Goal: Information Seeking & Learning: Compare options

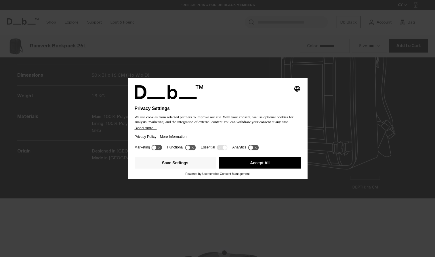
scroll to position [772, 0]
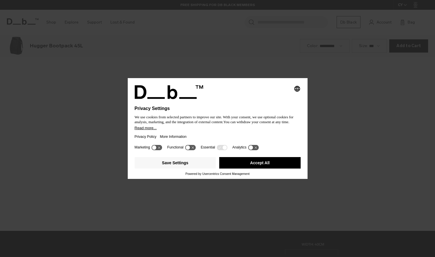
scroll to position [772, 0]
